Goal: Contribute content: Add original content to the website for others to see

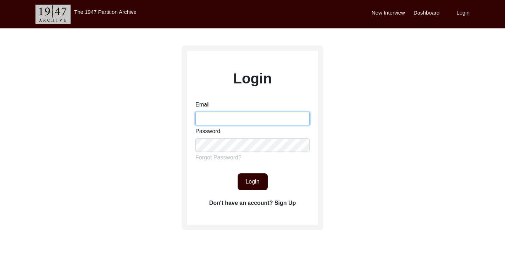
click at [234, 117] on input "Email" at bounding box center [252, 118] width 114 height 13
type input "[EMAIL_ADDRESS][DOMAIN_NAME]"
click at [257, 183] on button "Login" at bounding box center [253, 181] width 30 height 17
click at [255, 183] on button "Login" at bounding box center [253, 181] width 30 height 17
click at [252, 182] on button "Login" at bounding box center [253, 181] width 30 height 17
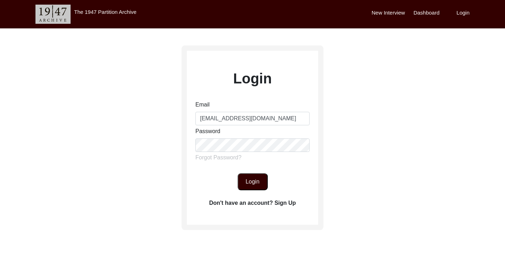
click at [252, 182] on button "Login" at bounding box center [253, 181] width 30 height 17
click at [255, 184] on button "Login" at bounding box center [253, 181] width 30 height 17
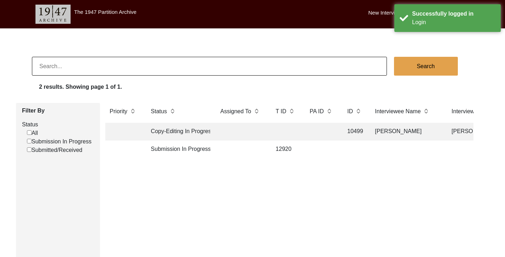
click at [317, 95] on app-records-search "Search 2 results. Showing page 1 of 1. Filter By Status All Submission In Progr…" at bounding box center [252, 186] width 505 height 259
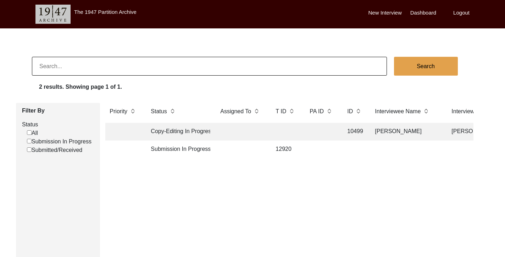
click at [347, 46] on body "The 1947 Partition Archive New Interview Dashboard Logout Search 2 results. Sho…" at bounding box center [252, 182] width 505 height 364
click at [418, 13] on label "Dashboard" at bounding box center [423, 13] width 26 height 8
click at [389, 15] on label "New Interview" at bounding box center [384, 13] width 33 height 8
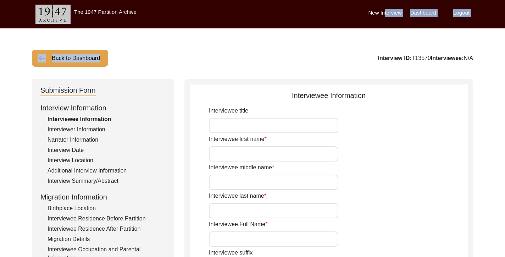
drag, startPoint x: 385, startPoint y: 15, endPoint x: 421, endPoint y: 33, distance: 40.1
